Goal: Find specific page/section: Find specific page/section

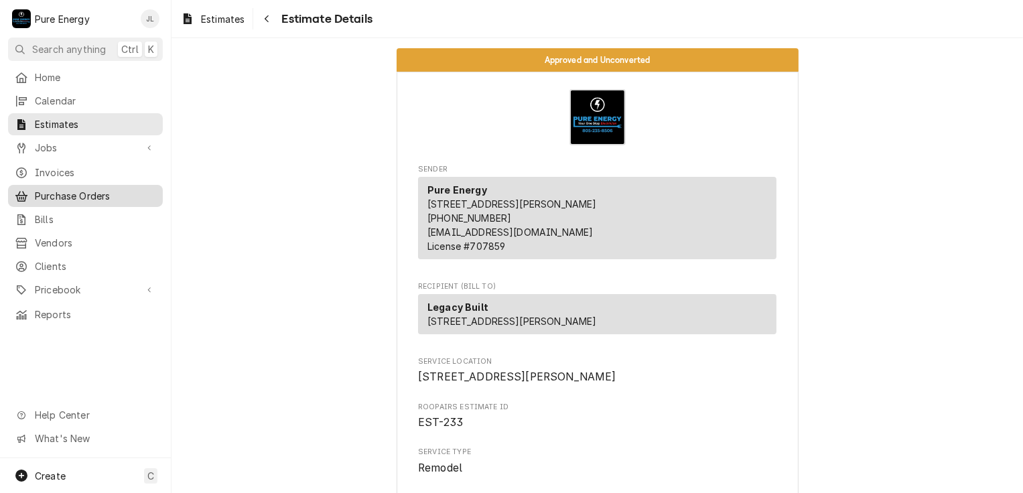
scroll to position [1608, 0]
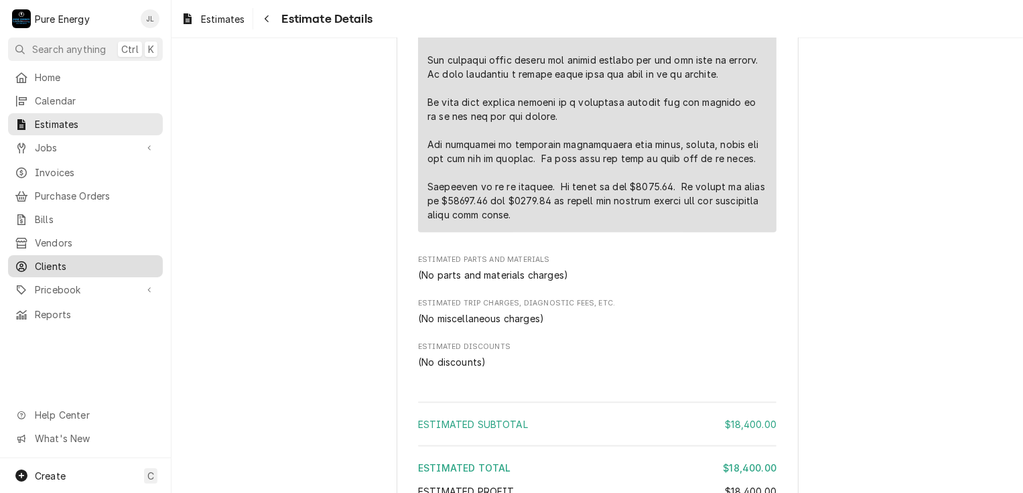
click at [48, 255] on link "Clients" at bounding box center [85, 266] width 155 height 22
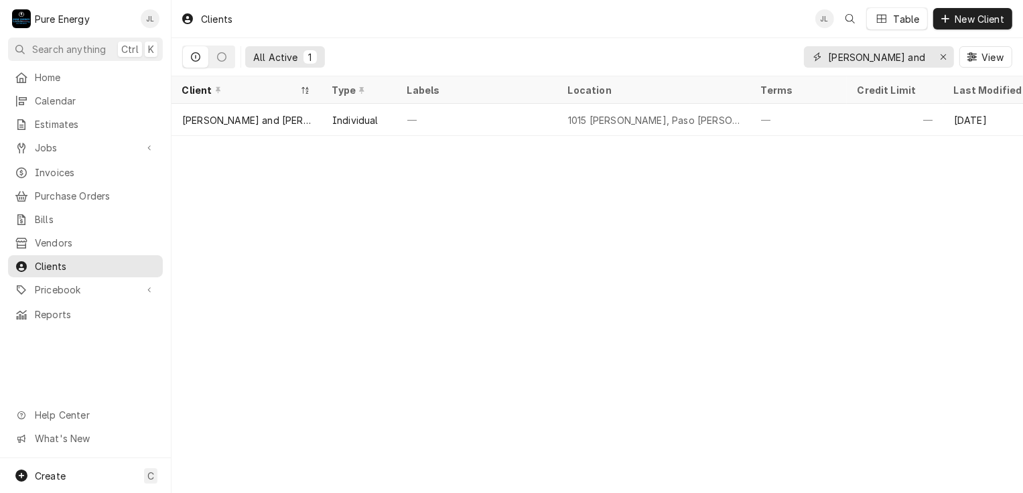
click at [881, 50] on input "[PERSON_NAME] and" at bounding box center [878, 56] width 100 height 21
type input "C"
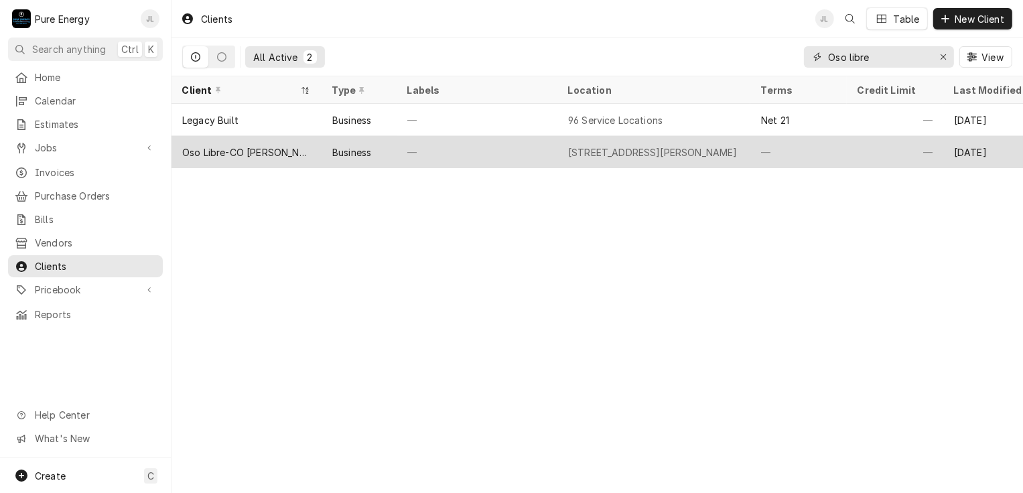
type input "Oso libre"
click at [828, 147] on div "—" at bounding box center [798, 152] width 96 height 32
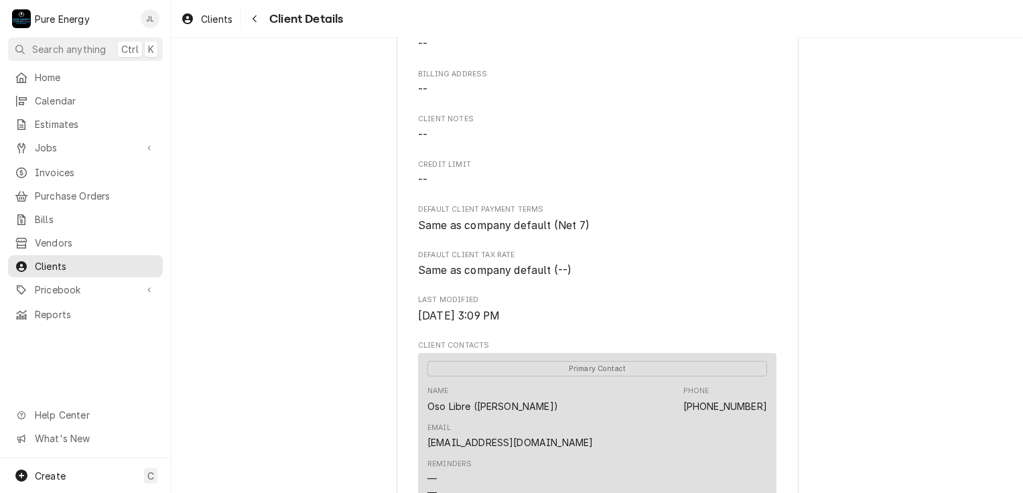
scroll to position [268, 0]
